Goal: Task Accomplishment & Management: Manage account settings

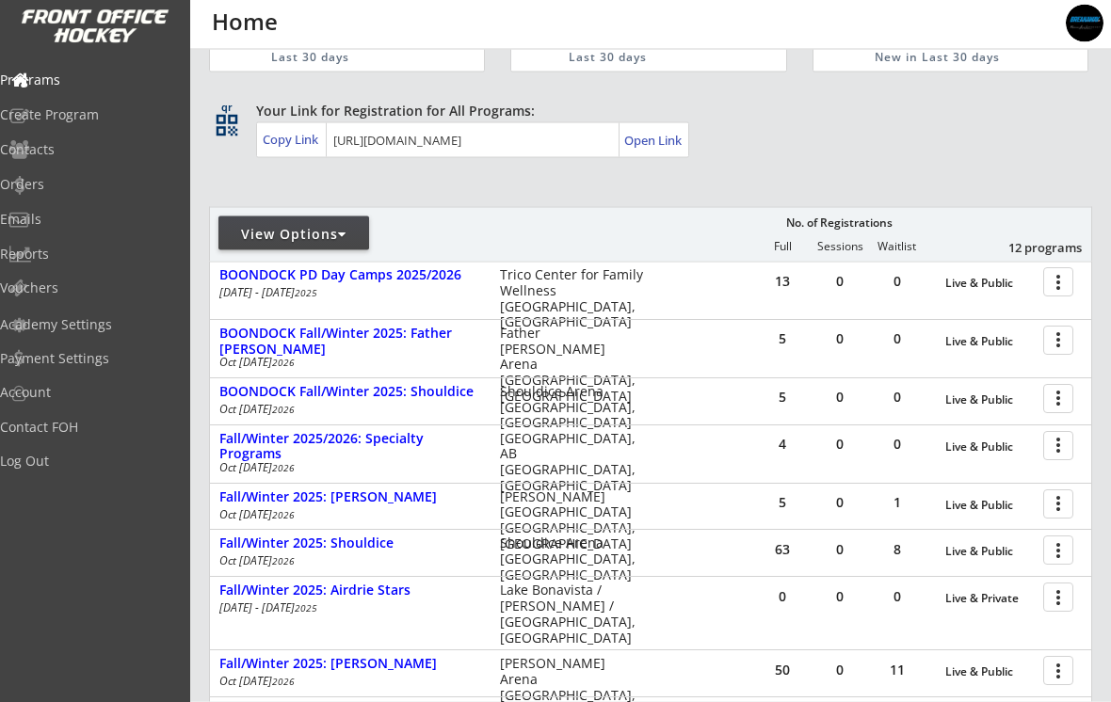
scroll to position [78, 0]
click at [247, 344] on div "BOONDOCK Fall/Winter 2025: Father [PERSON_NAME]" at bounding box center [349, 341] width 261 height 32
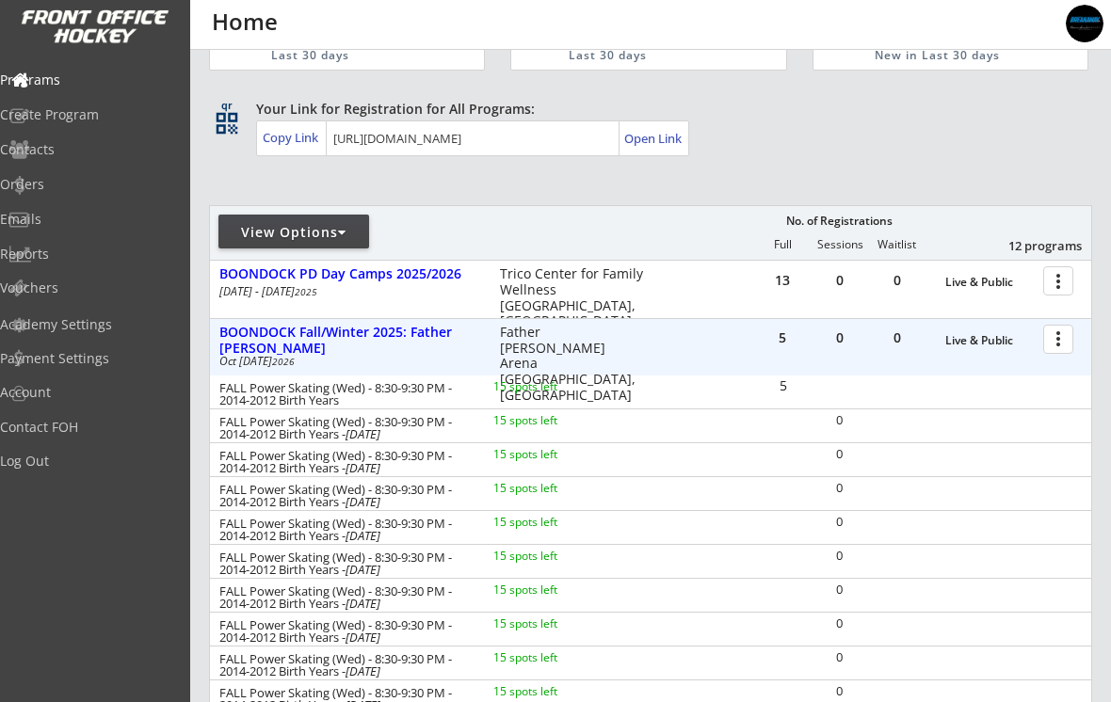
click at [254, 339] on div "BOONDOCK Fall/Winter 2025: Father [PERSON_NAME]" at bounding box center [349, 341] width 261 height 32
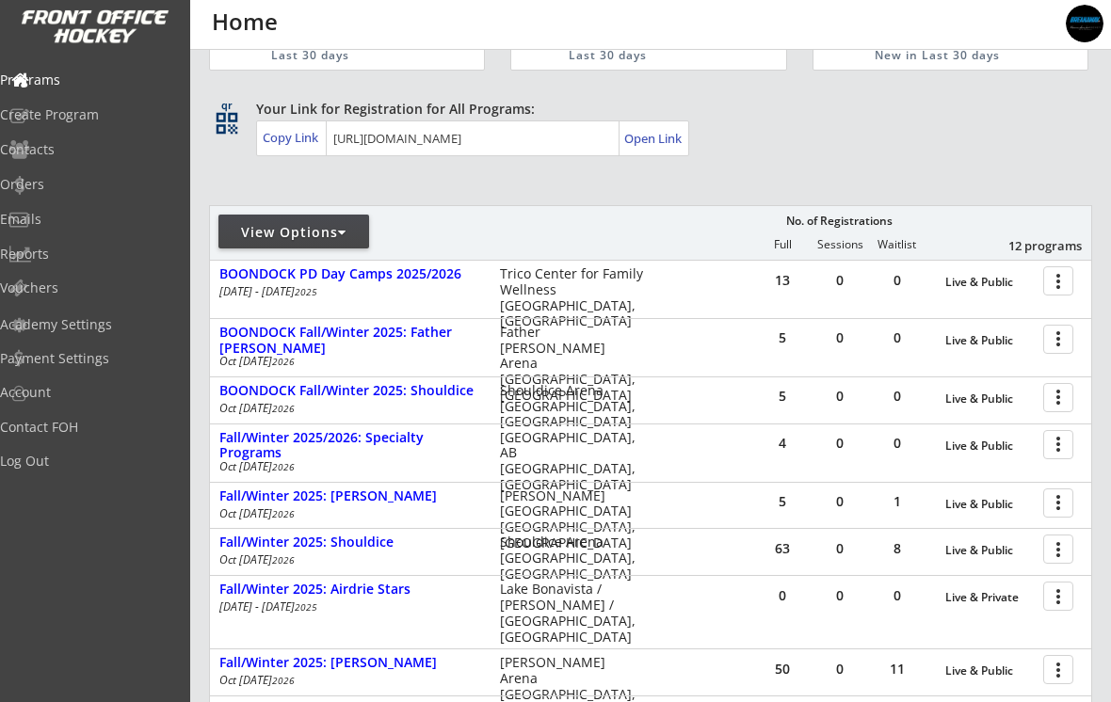
click at [251, 392] on div "BOONDOCK Fall/Winter 2025: Shouldice" at bounding box center [349, 391] width 261 height 16
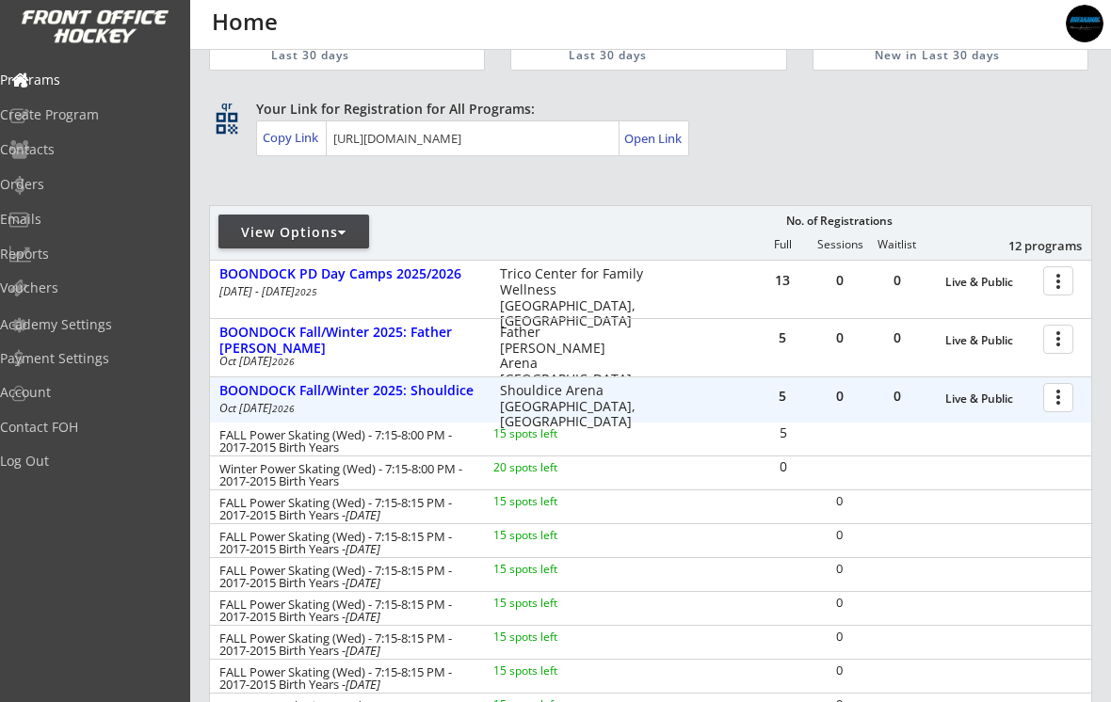
click at [248, 389] on div "BOONDOCK Fall/Winter 2025: Shouldice" at bounding box center [349, 391] width 261 height 16
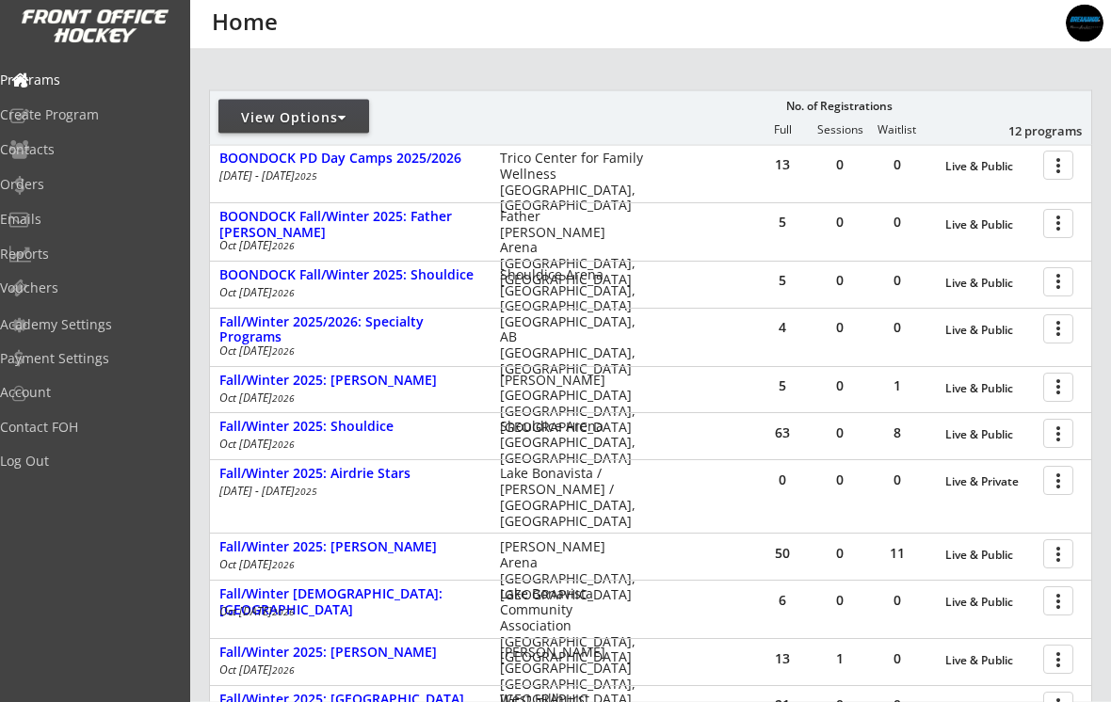
scroll to position [194, 0]
click at [241, 380] on div "Fall/Winter 2025: [PERSON_NAME]" at bounding box center [349, 381] width 261 height 16
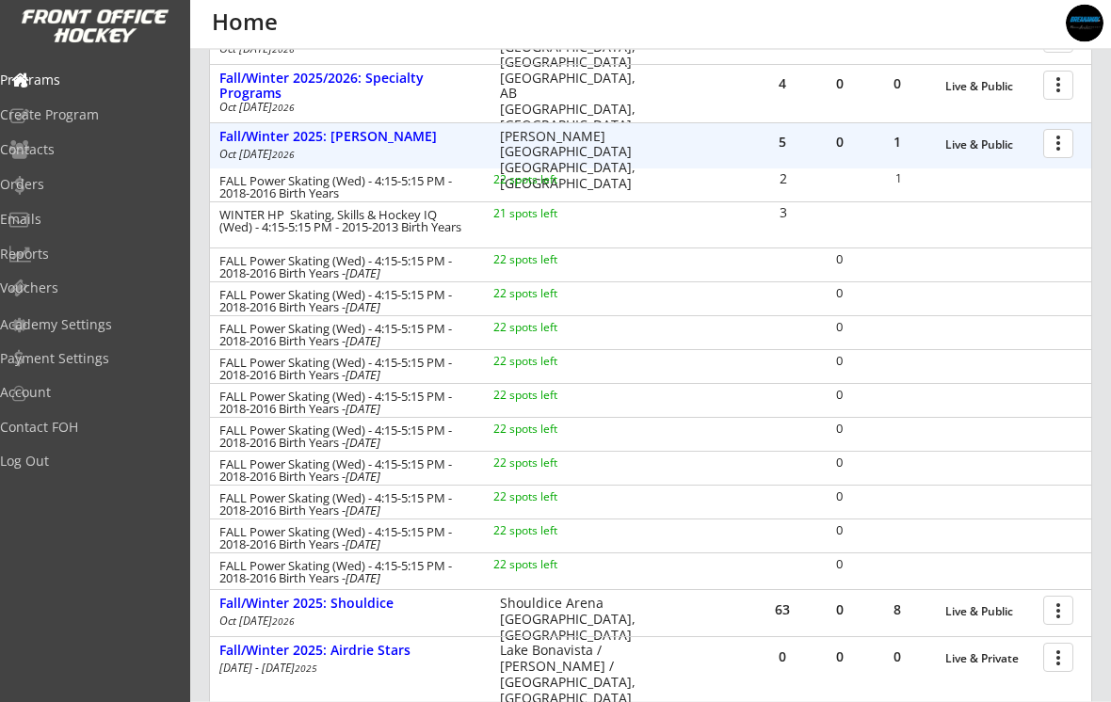
scroll to position [438, 0]
click at [267, 141] on div "Fall/Winter 2025: [PERSON_NAME]" at bounding box center [349, 137] width 261 height 16
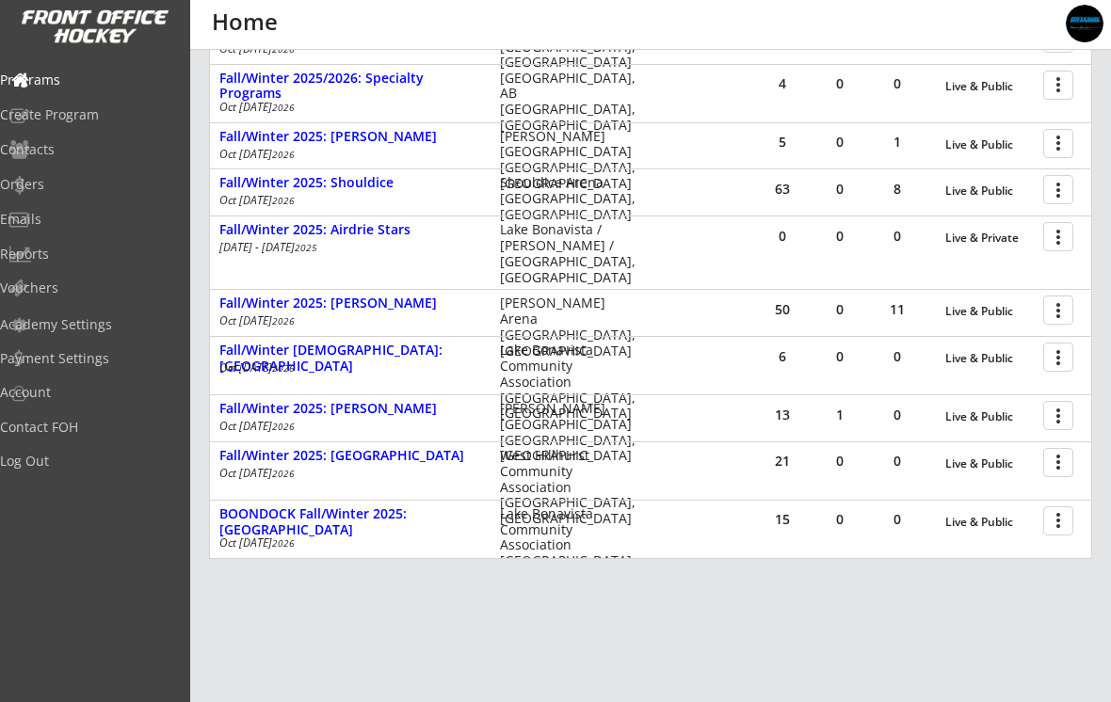
click at [244, 189] on div "Fall/Winter 2025: Shouldice" at bounding box center [349, 183] width 261 height 16
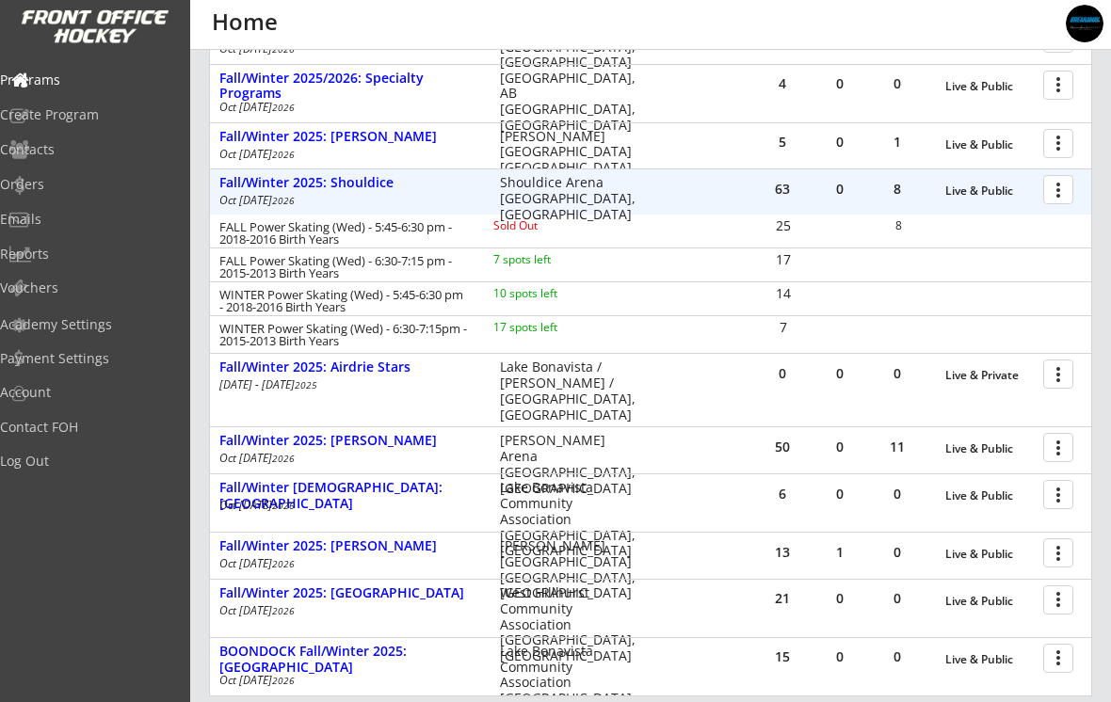
click at [1059, 190] on div at bounding box center [1061, 188] width 33 height 33
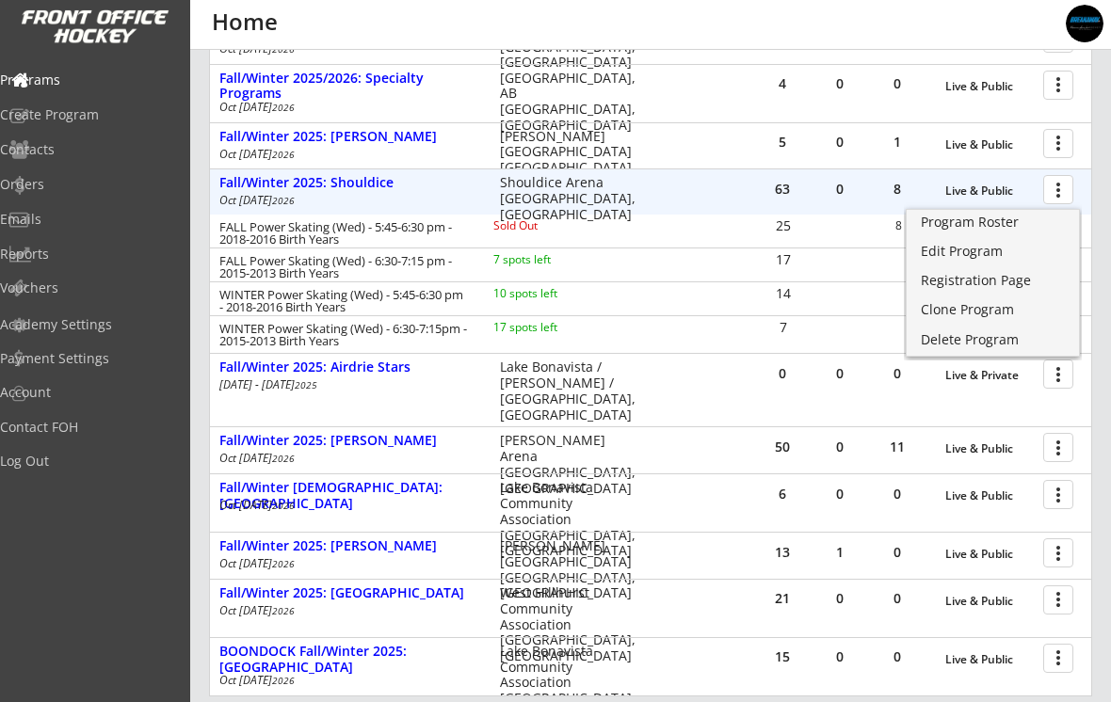
click at [981, 257] on div "Edit Program" at bounding box center [992, 251] width 144 height 13
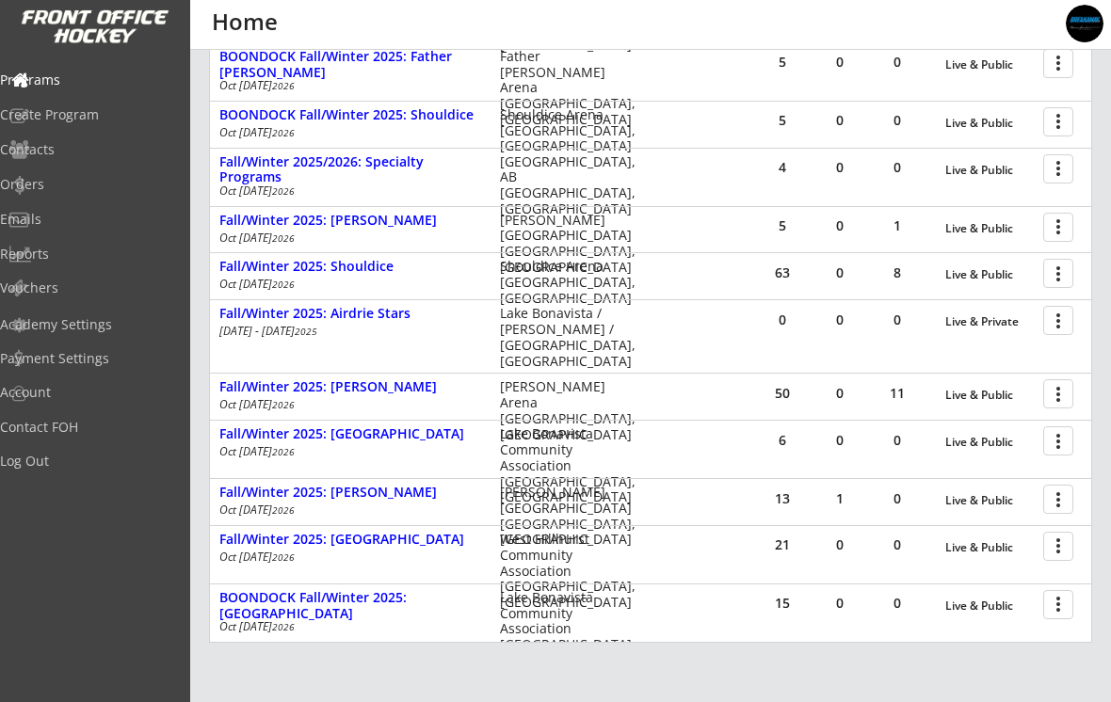
scroll to position [371, 0]
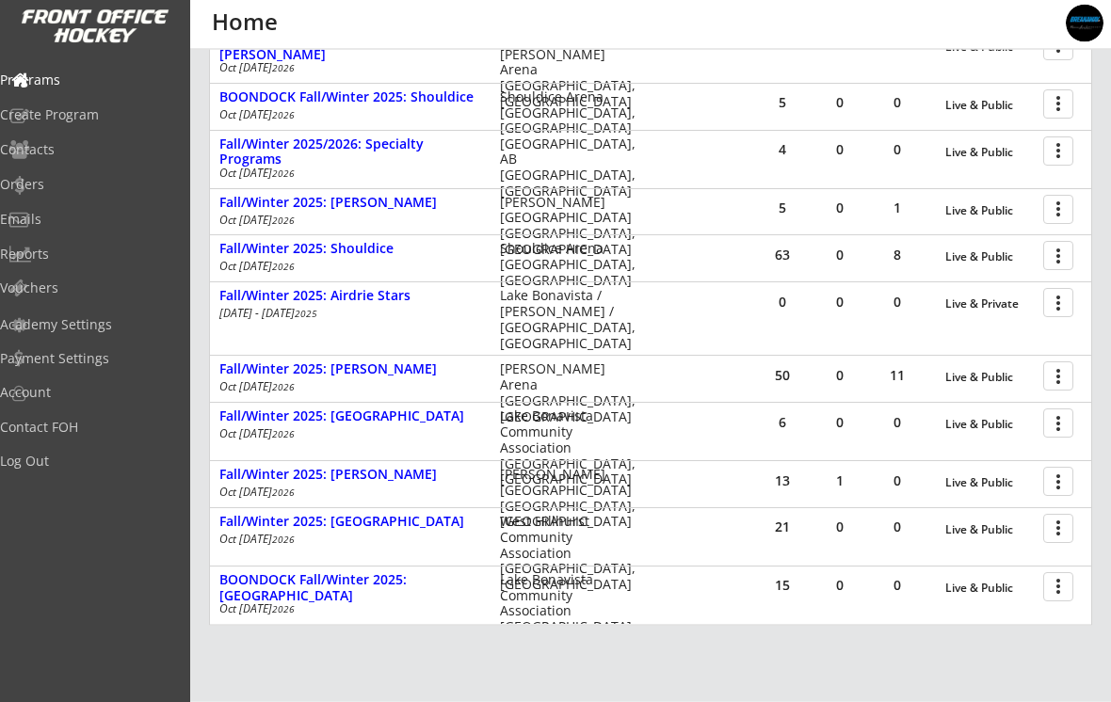
click at [1053, 382] on div at bounding box center [1061, 376] width 33 height 33
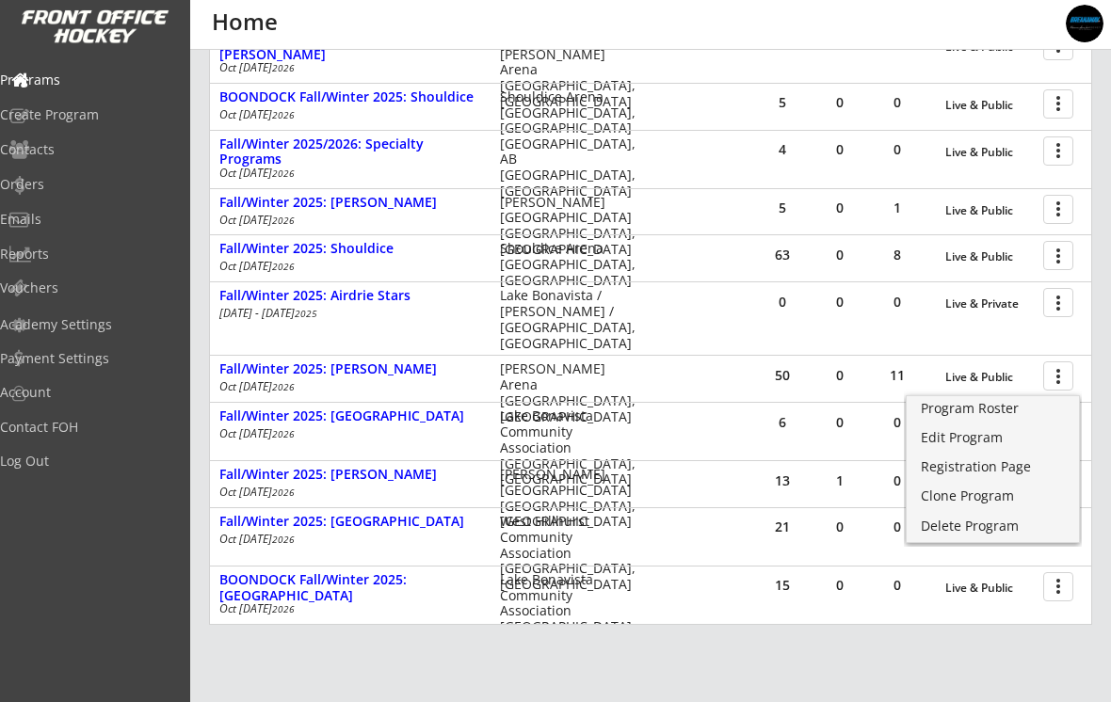
click at [994, 435] on div "Edit Program" at bounding box center [992, 437] width 144 height 13
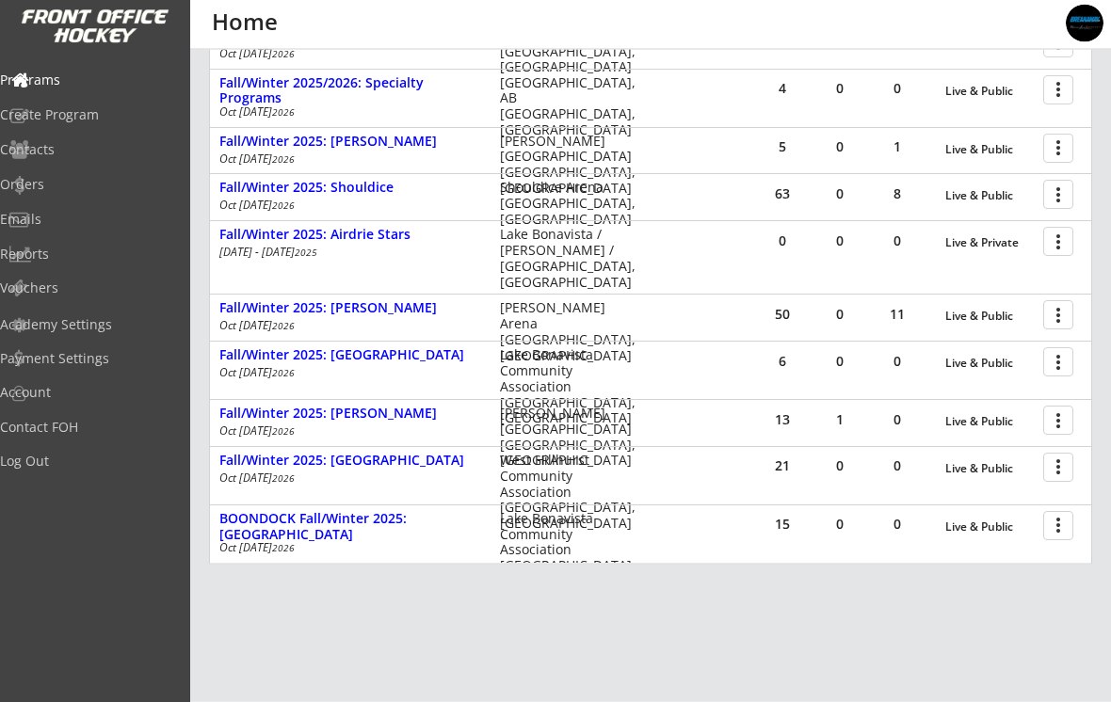
scroll to position [433, 0]
click at [268, 420] on div "Fall/Winter 2025: [PERSON_NAME]" at bounding box center [349, 414] width 261 height 16
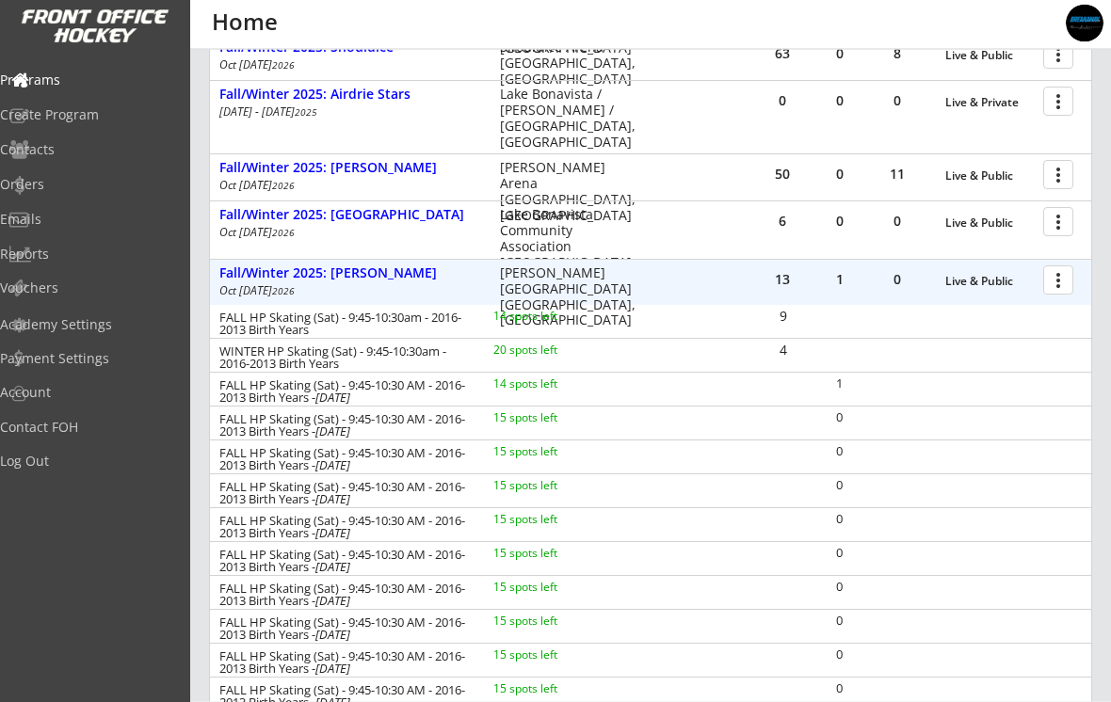
scroll to position [575, 0]
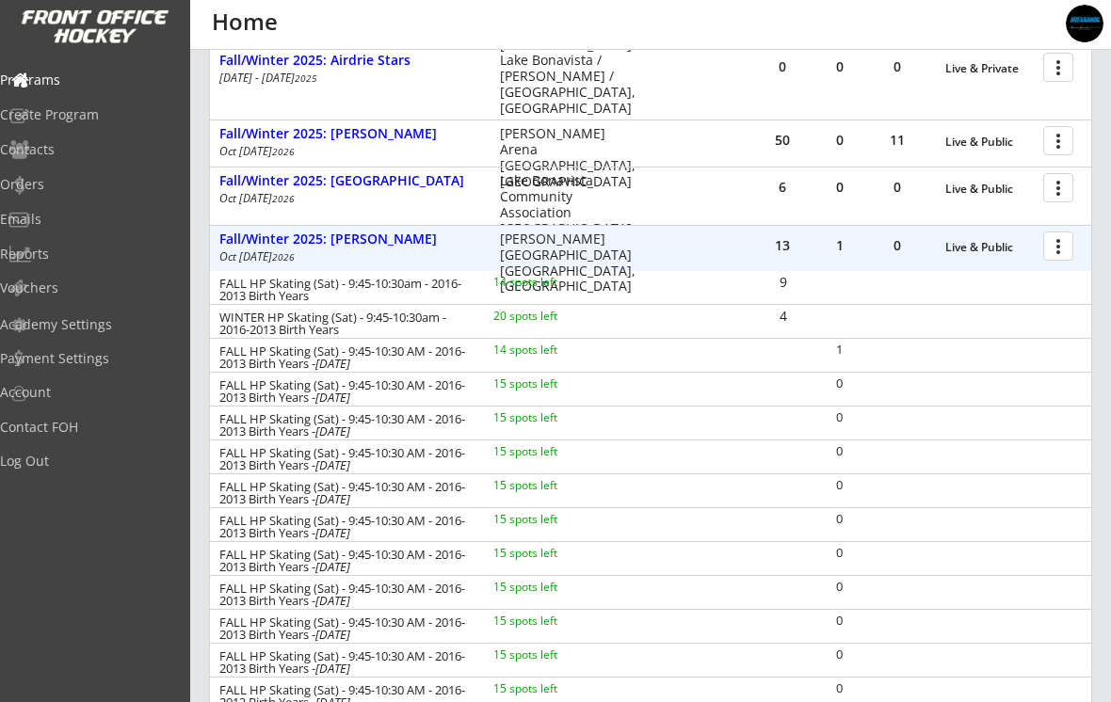
click at [264, 243] on div "Fall/Winter 2025: [PERSON_NAME]" at bounding box center [349, 240] width 261 height 16
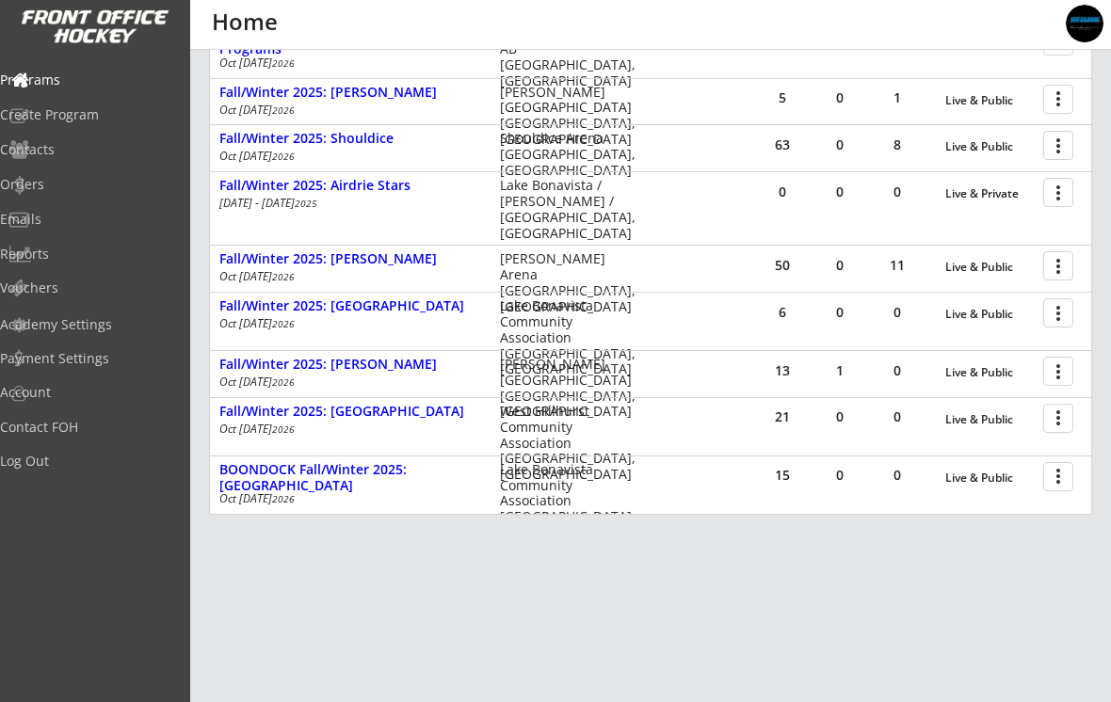
click at [252, 417] on div "Fall/Winter 2025: [GEOGRAPHIC_DATA]" at bounding box center [349, 412] width 261 height 16
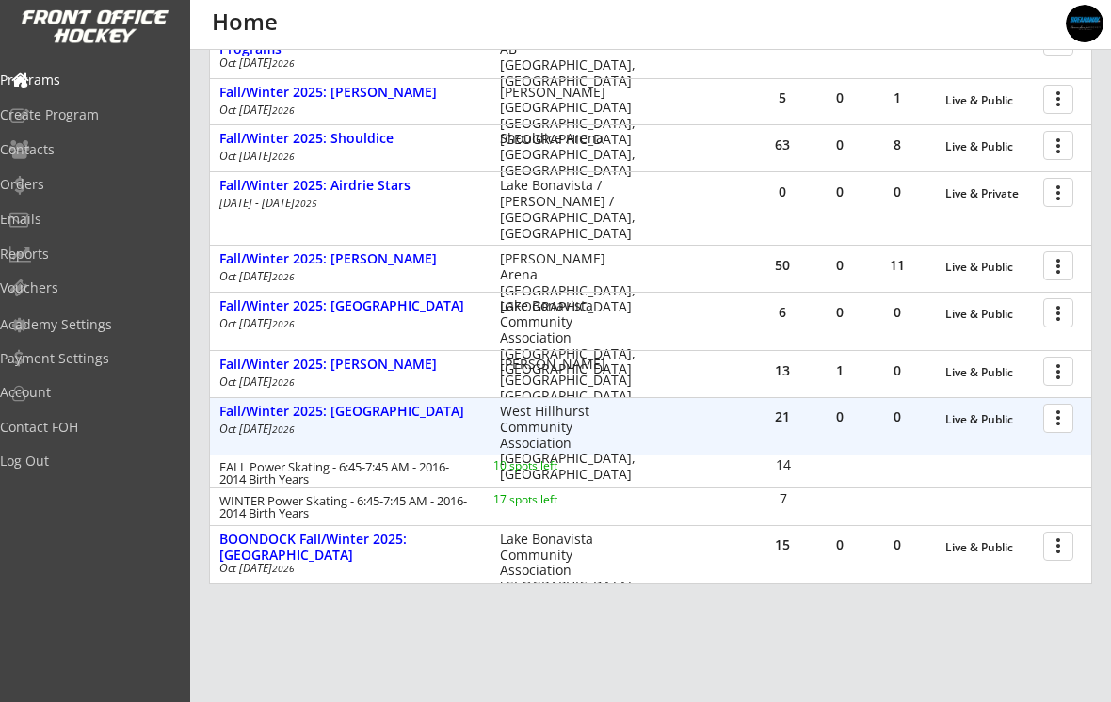
click at [1051, 424] on div at bounding box center [1061, 417] width 33 height 33
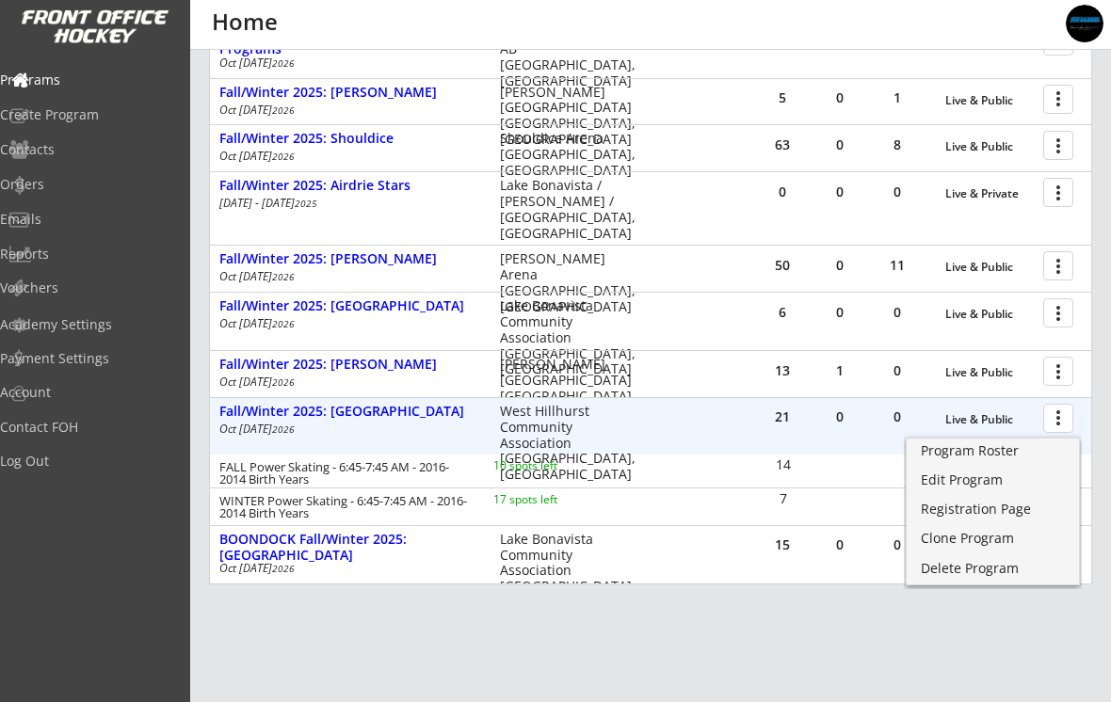
click at [990, 477] on div "Edit Program" at bounding box center [992, 479] width 144 height 13
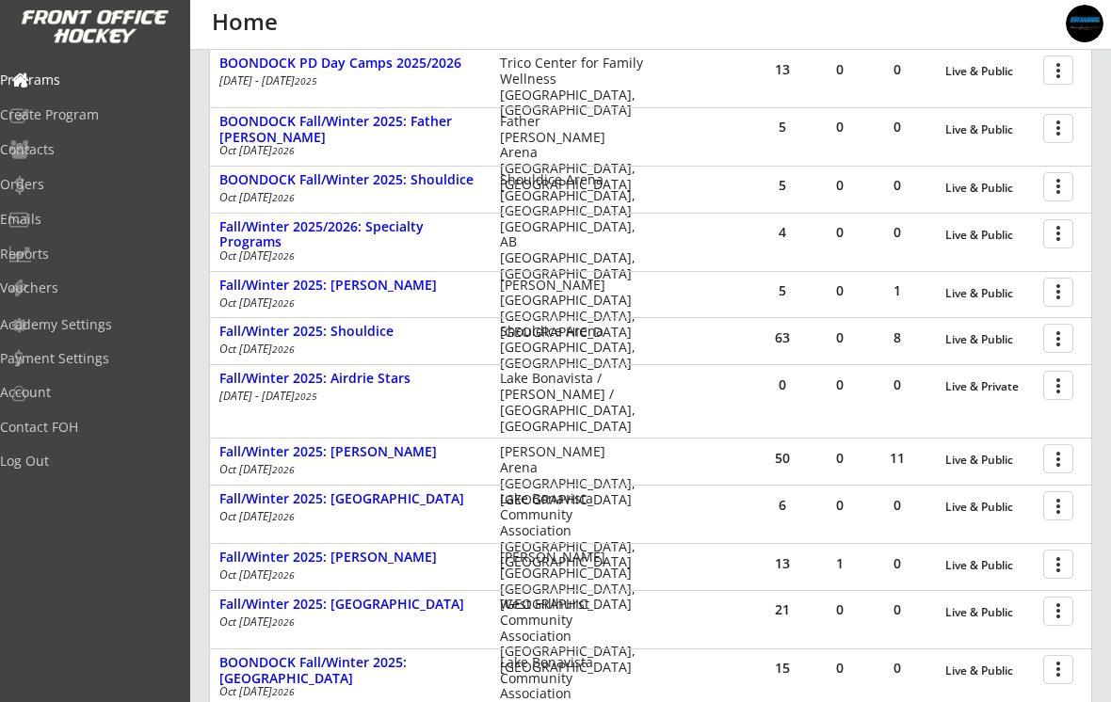
scroll to position [291, 0]
